Goal: Find specific page/section: Find specific page/section

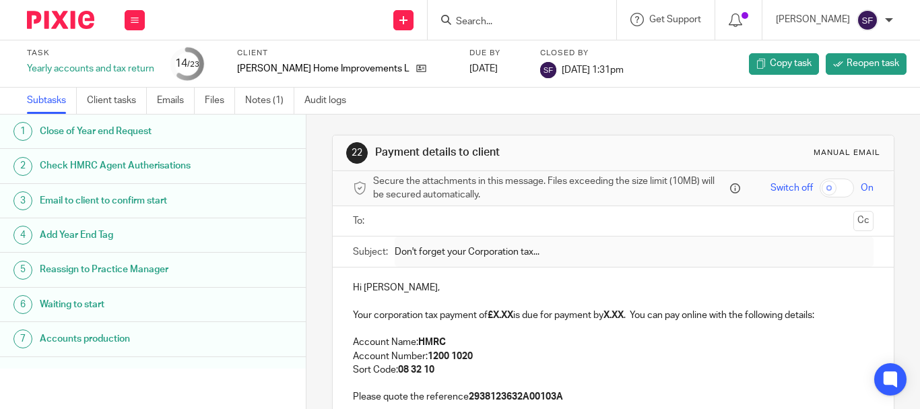
click at [499, 16] on input "Search" at bounding box center [515, 22] width 121 height 12
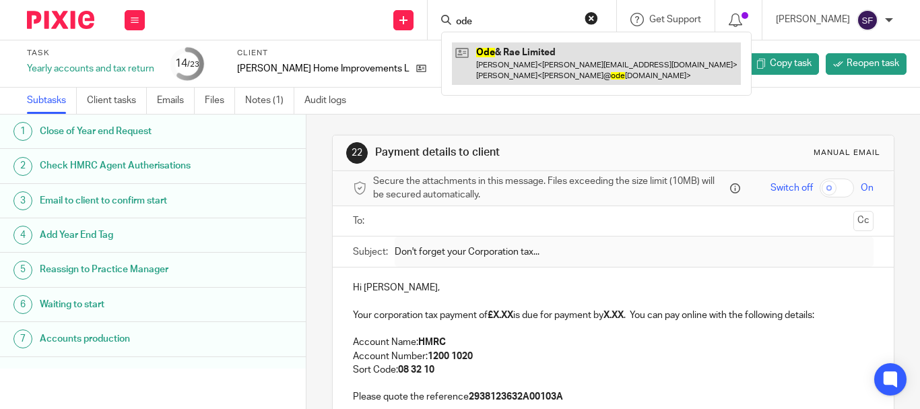
type input "ode"
click at [540, 62] on link at bounding box center [596, 63] width 289 height 42
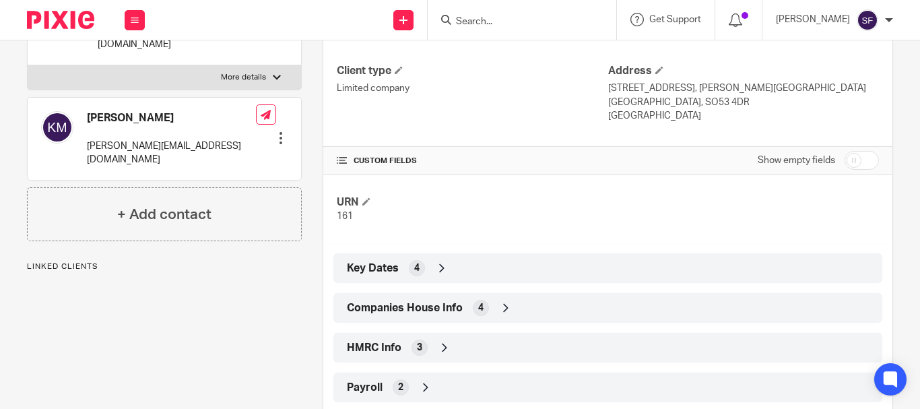
click at [453, 309] on span "Companies House Info" at bounding box center [405, 308] width 116 height 14
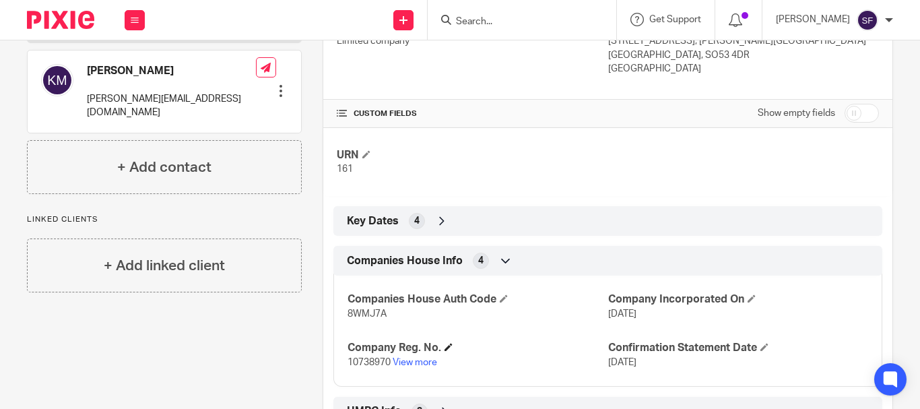
scroll to position [269, 0]
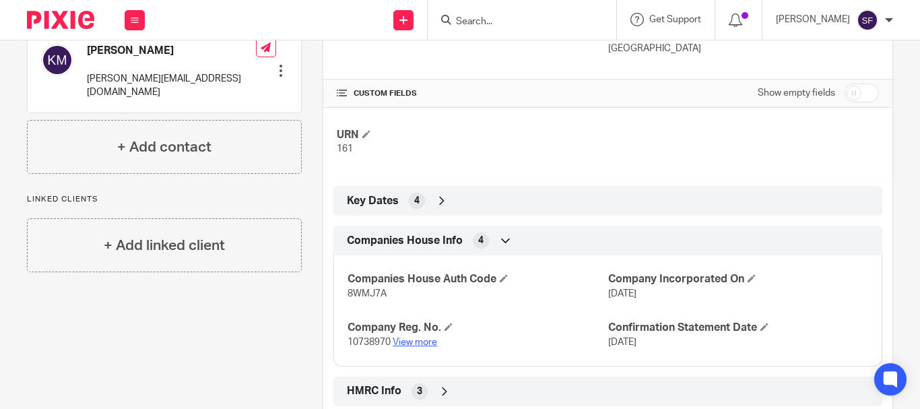
click at [422, 345] on link "View more" at bounding box center [415, 342] width 44 height 9
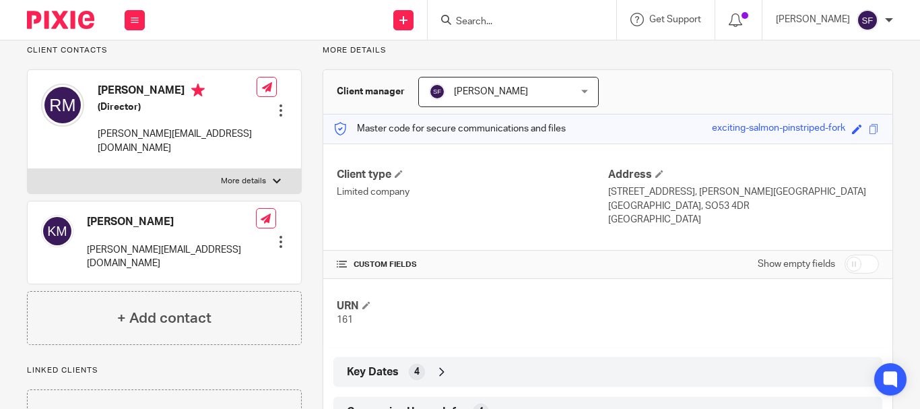
scroll to position [0, 0]
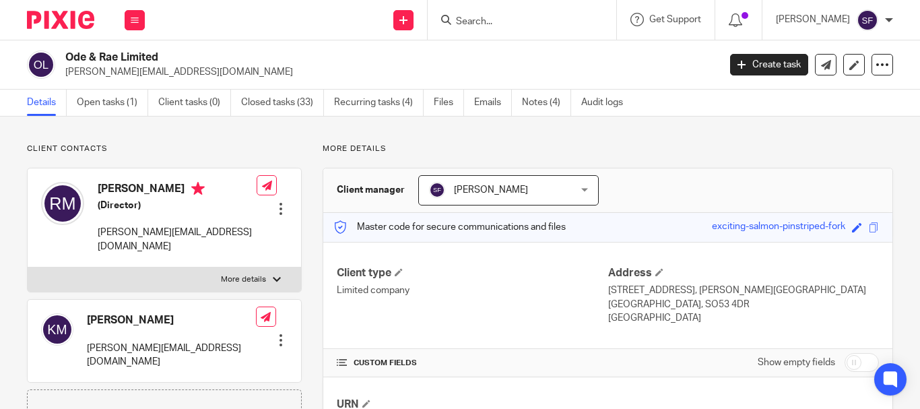
click at [536, 19] on input "Search" at bounding box center [515, 22] width 121 height 12
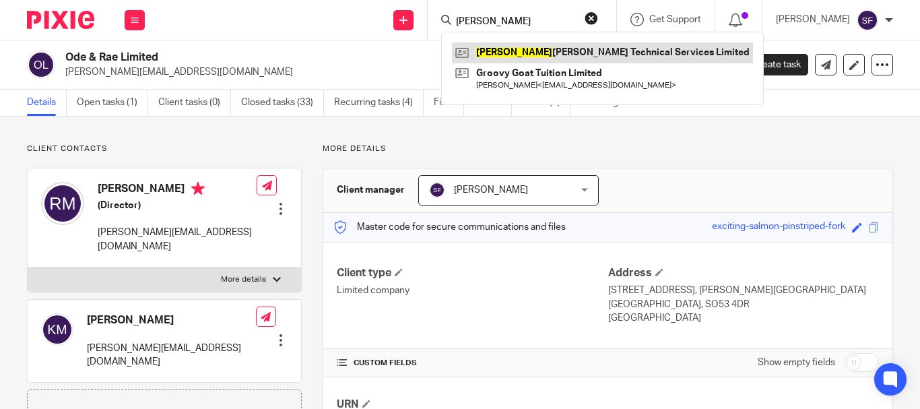
type input "allen"
click at [532, 49] on link at bounding box center [602, 52] width 301 height 20
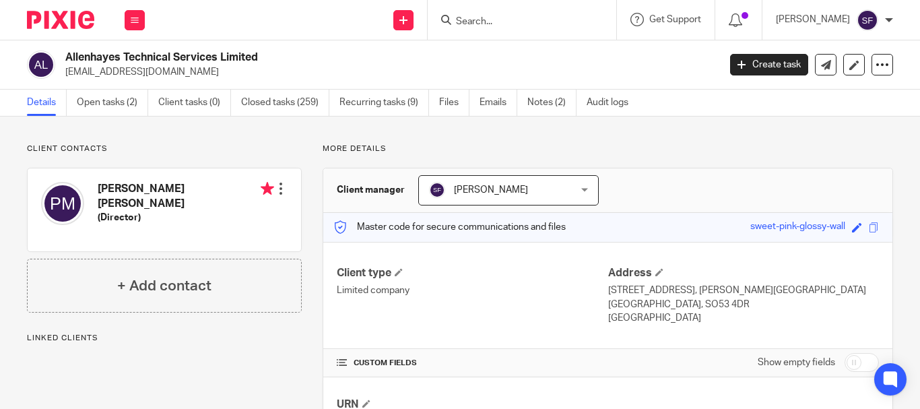
scroll to position [233, 0]
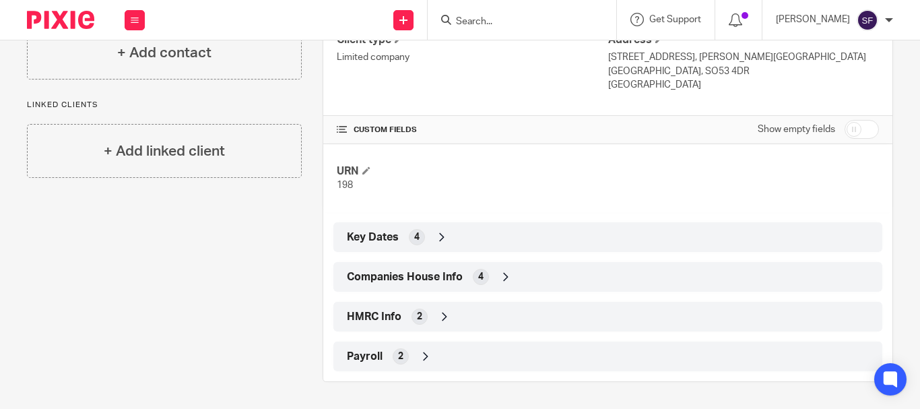
click at [466, 282] on div "Companies House Info 4" at bounding box center [608, 276] width 529 height 23
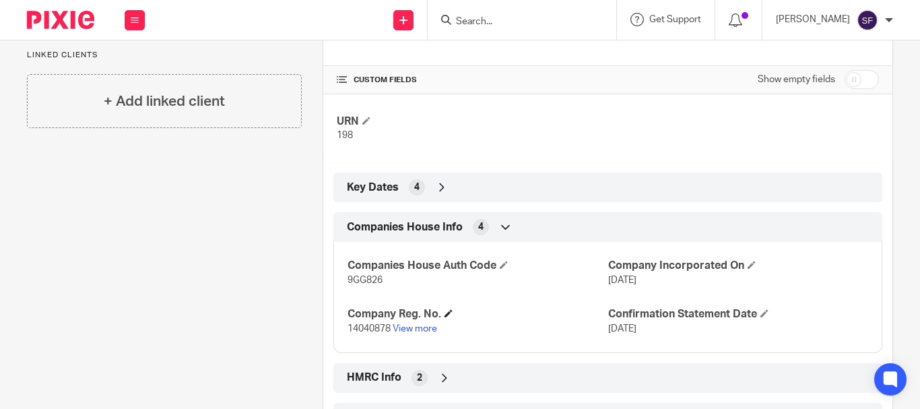
scroll to position [344, 0]
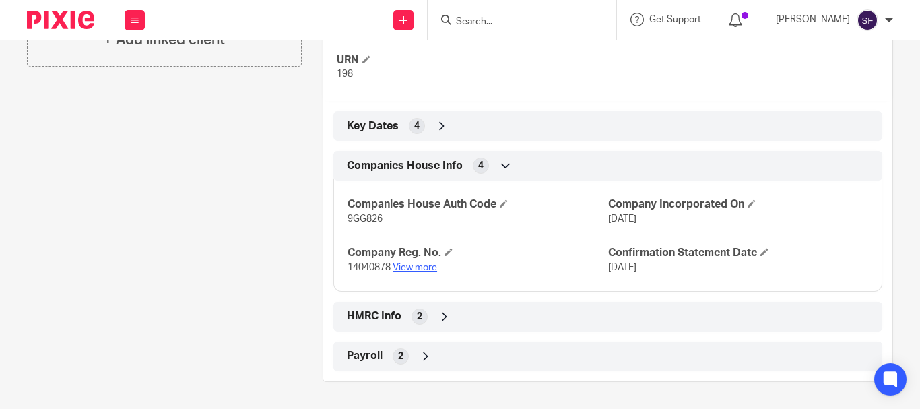
click at [414, 267] on link "View more" at bounding box center [415, 267] width 44 height 9
click at [108, 148] on div "Client contacts Phillip Andrew Magee (Director) Edit contact Create client from…" at bounding box center [154, 90] width 296 height 583
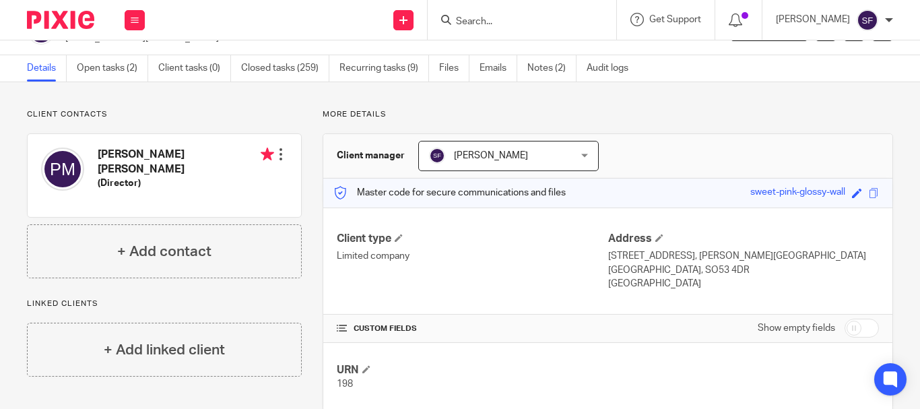
scroll to position [0, 0]
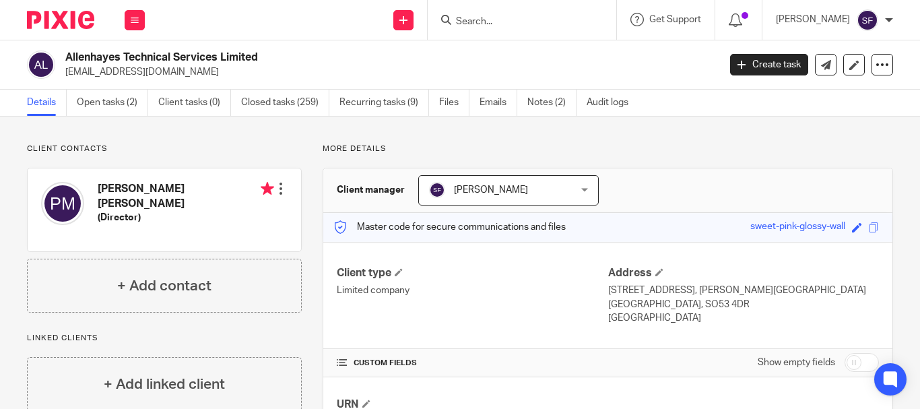
paste input "Cointet Independent Prosthetics Limited"
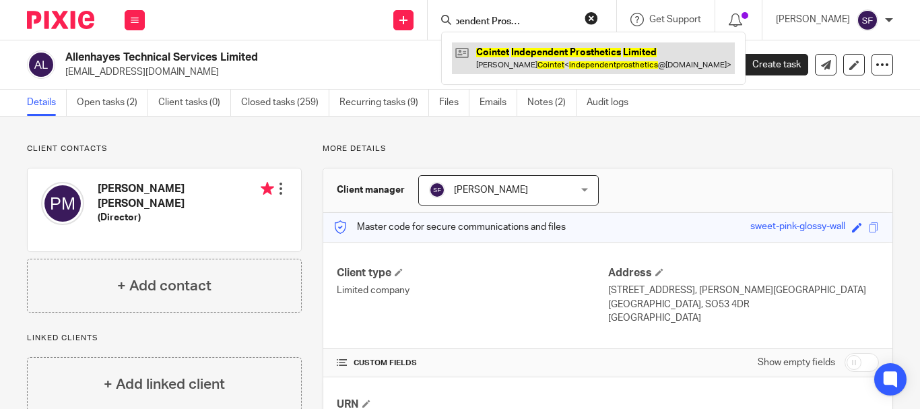
type input "Cointet Independent Prosthetics Limited"
click at [586, 73] on link at bounding box center [593, 57] width 283 height 31
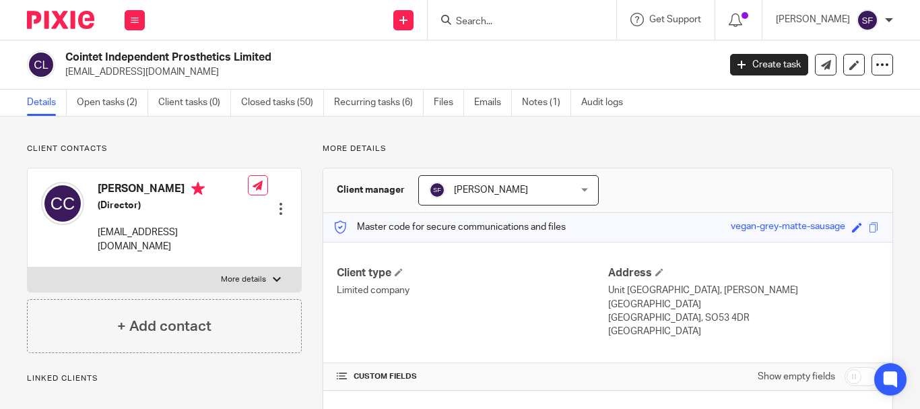
scroll to position [397, 0]
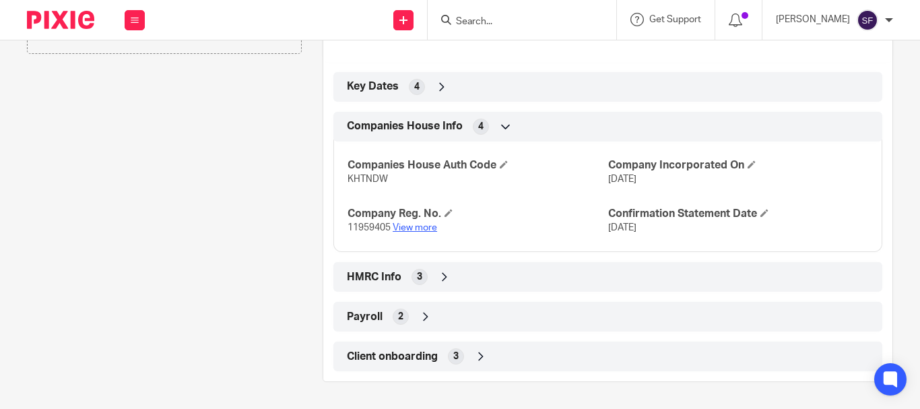
click at [426, 226] on link "View more" at bounding box center [415, 227] width 44 height 9
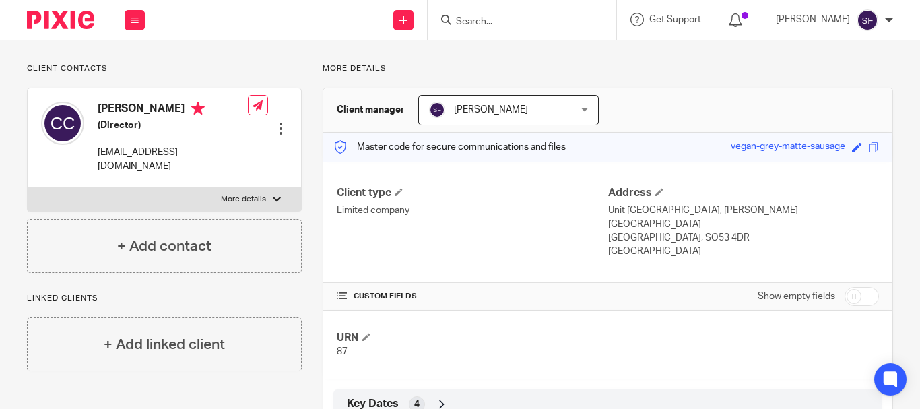
scroll to position [0, 0]
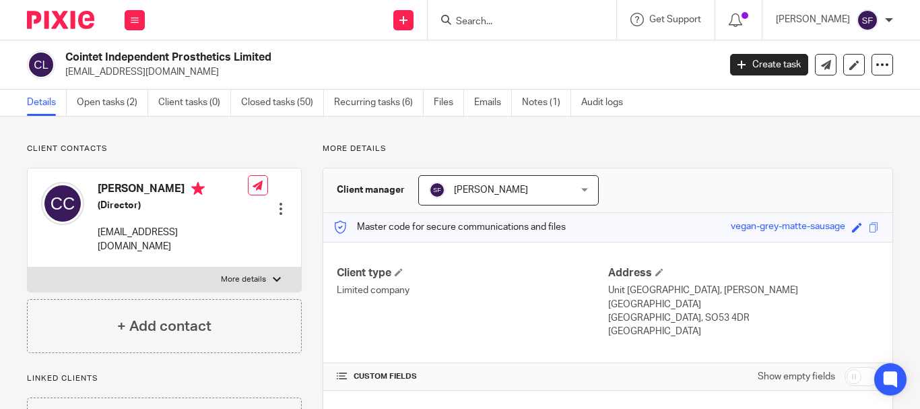
click at [576, 27] on input "Search" at bounding box center [515, 22] width 121 height 12
paste input "Homes of Hampshire Limited"
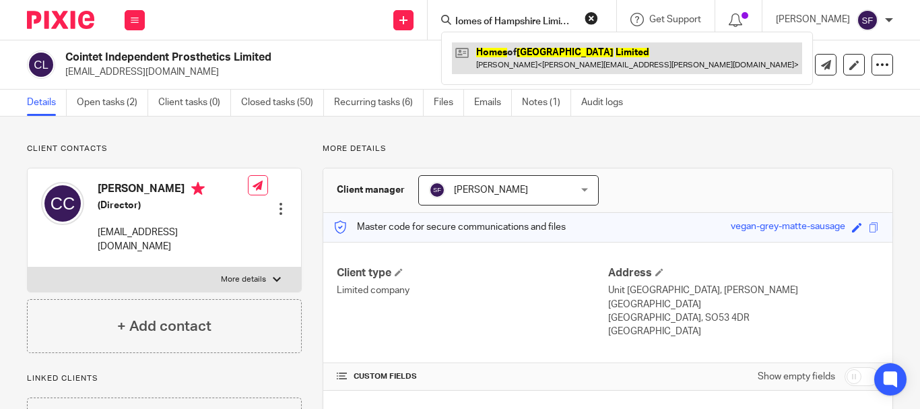
type input "Homes of Hampshire Limited"
click at [565, 61] on link at bounding box center [627, 57] width 350 height 31
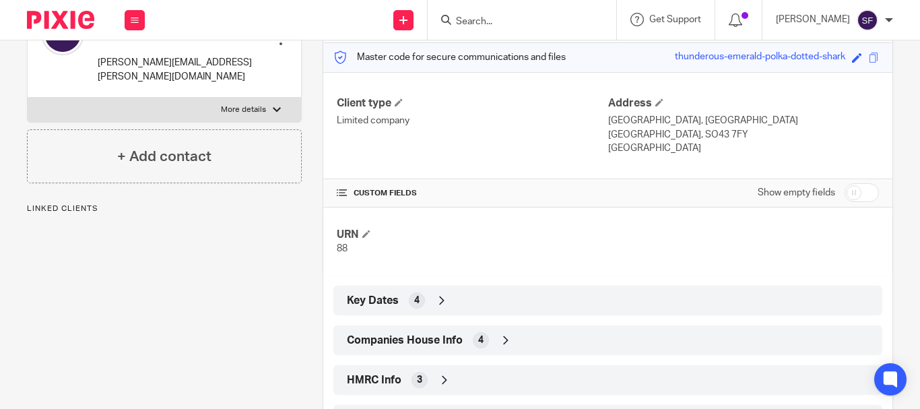
scroll to position [269, 0]
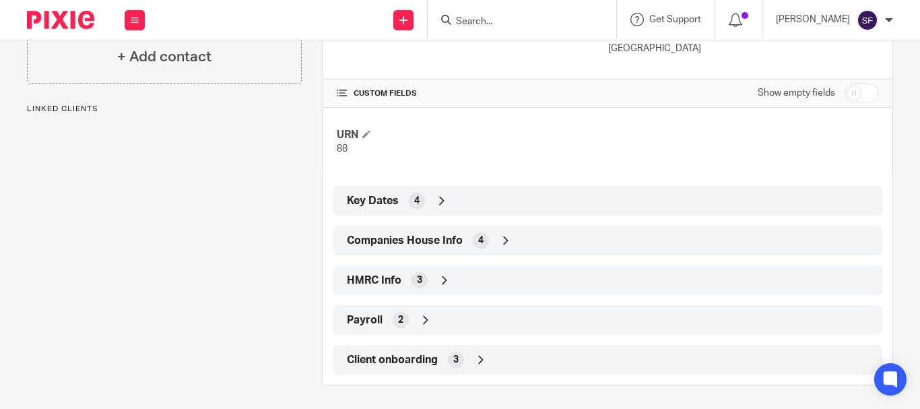
click at [435, 248] on span "Companies House Info" at bounding box center [405, 241] width 116 height 14
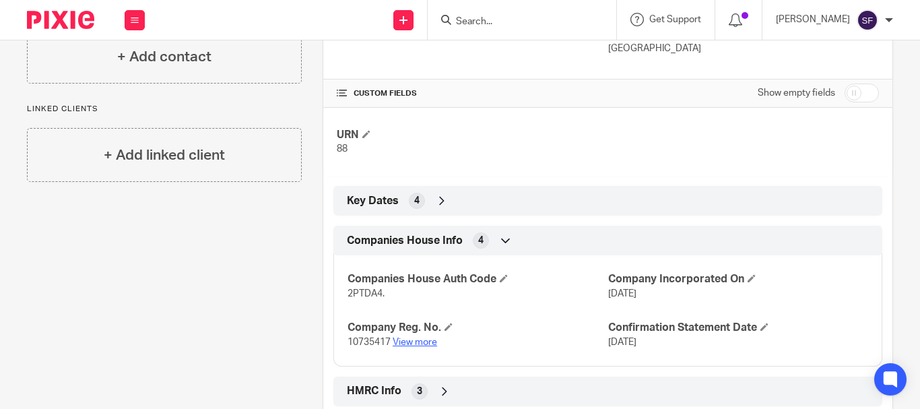
click at [418, 342] on link "View more" at bounding box center [415, 342] width 44 height 9
